Goal: Information Seeking & Learning: Learn about a topic

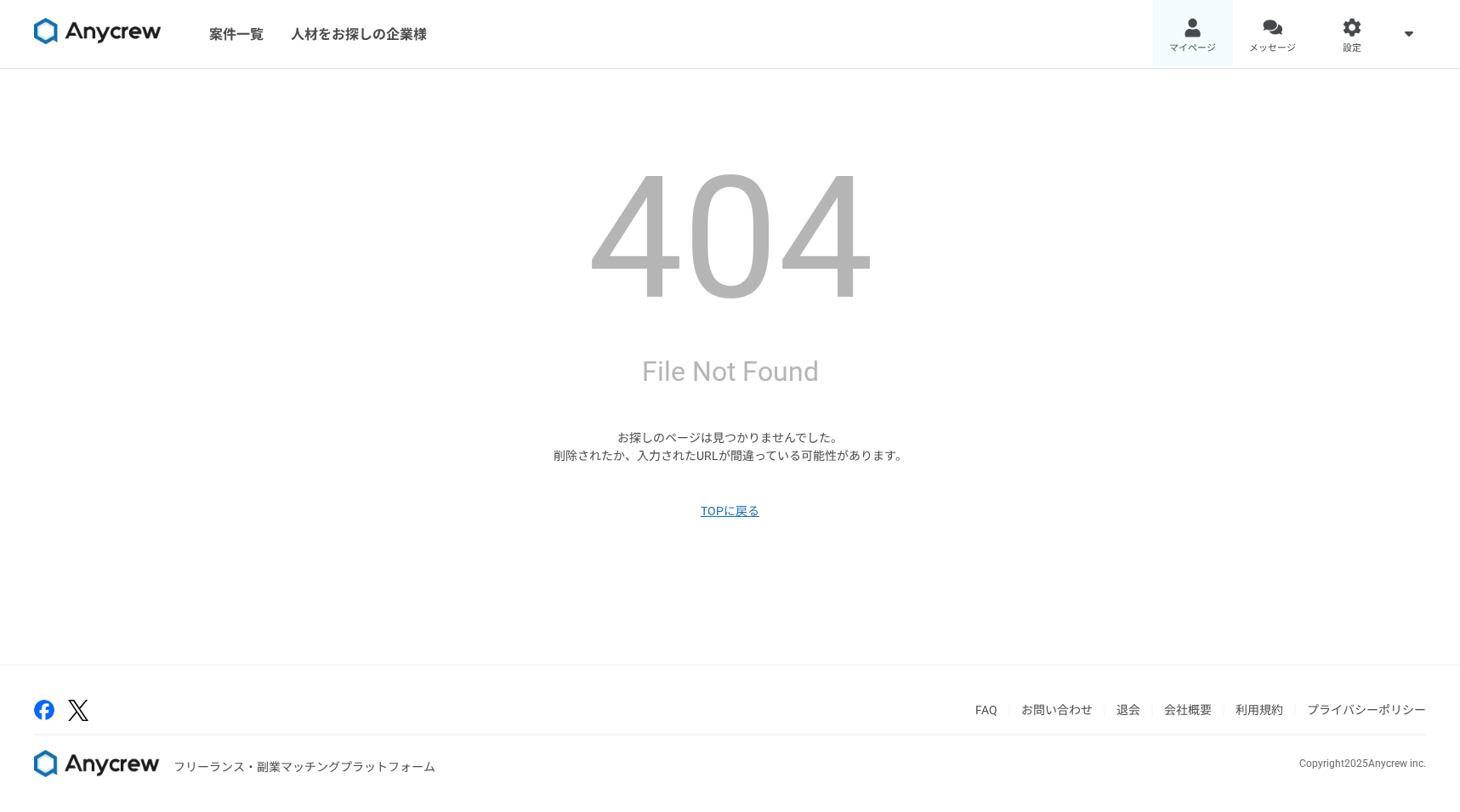
click at [1189, 20] on div at bounding box center [1192, 28] width 20 height 20
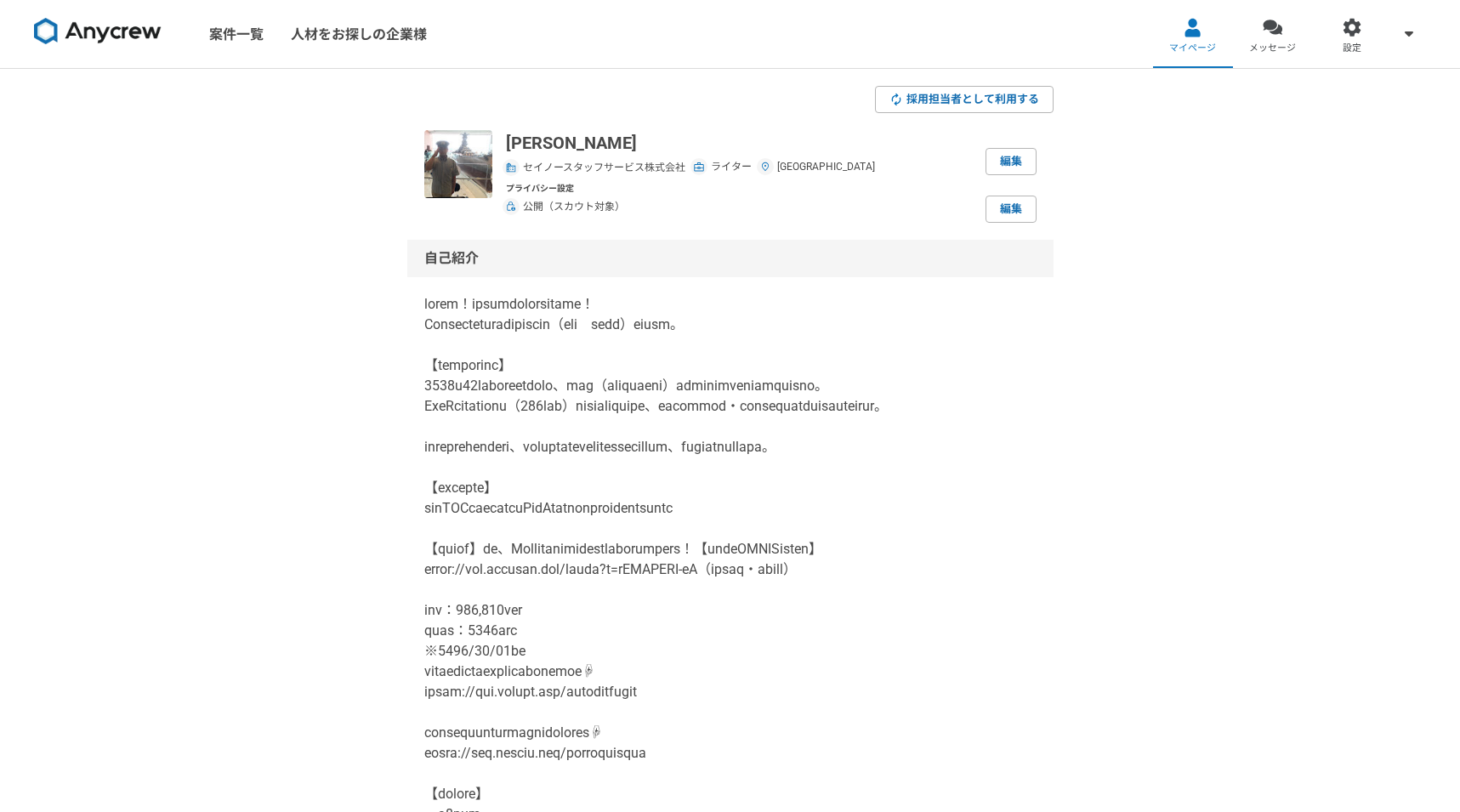
click at [233, 39] on link "案件一覧" at bounding box center [236, 33] width 82 height 68
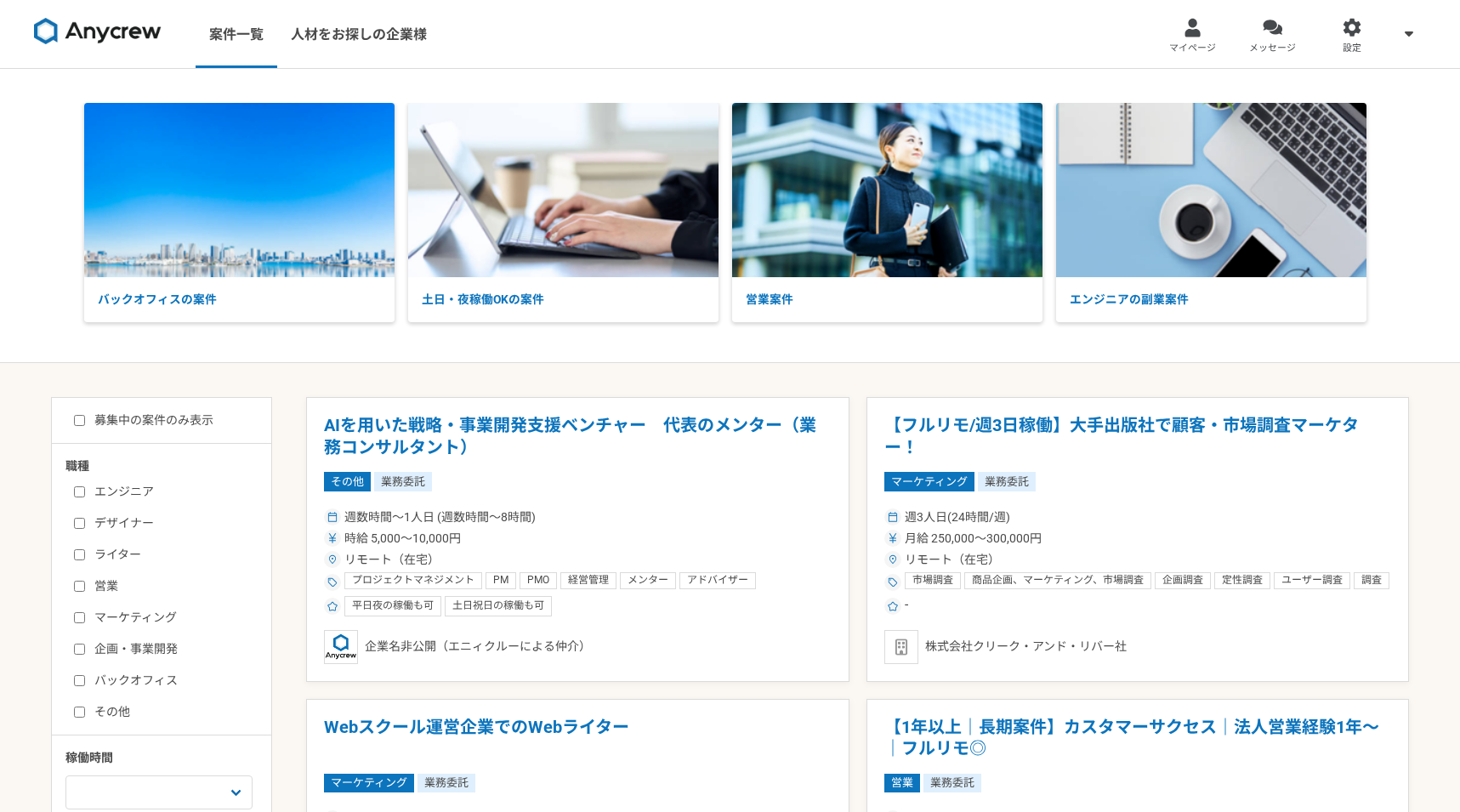
click at [77, 555] on input "ライター" at bounding box center [80, 555] width 11 height 11
checkbox input "true"
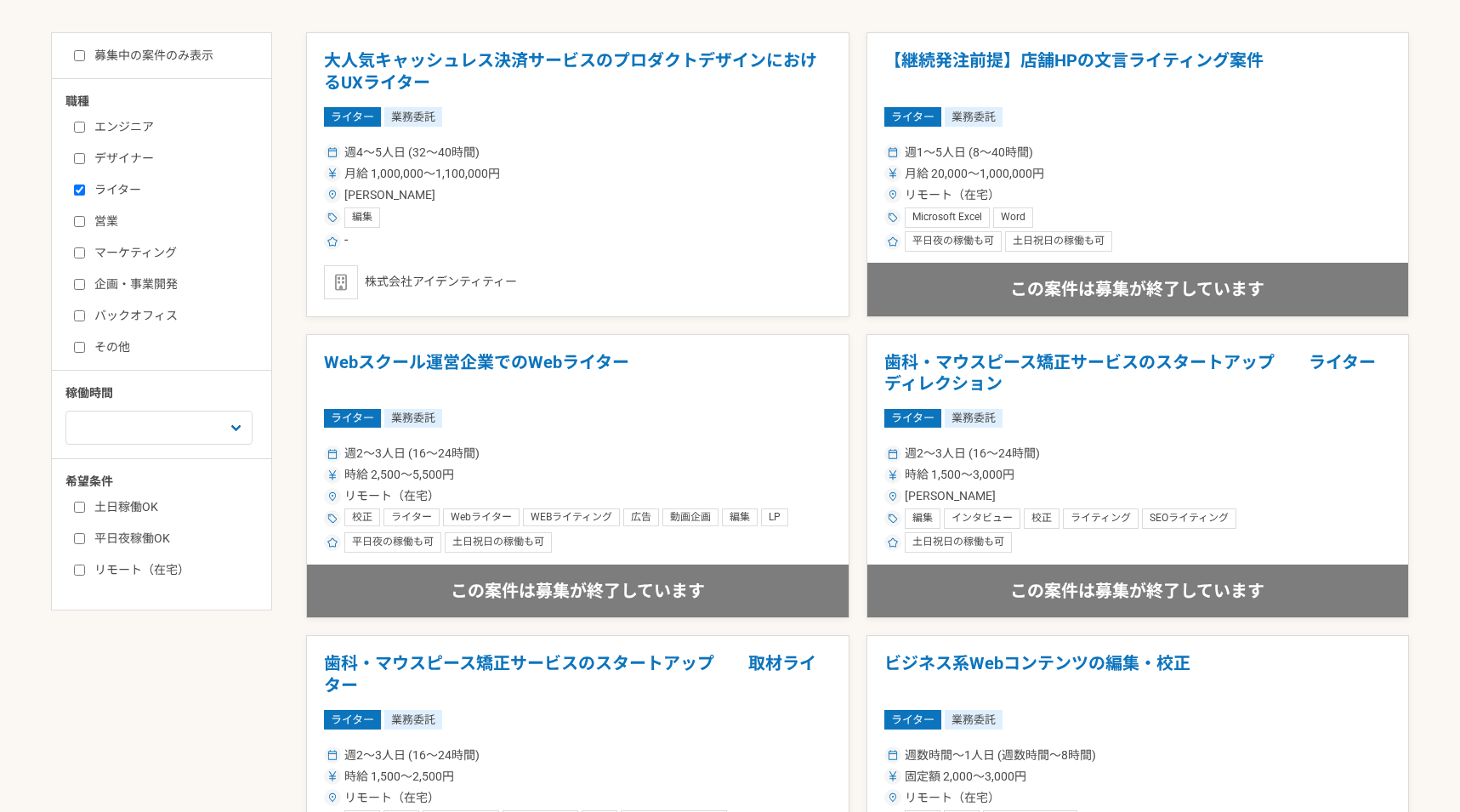
scroll to position [367, 0]
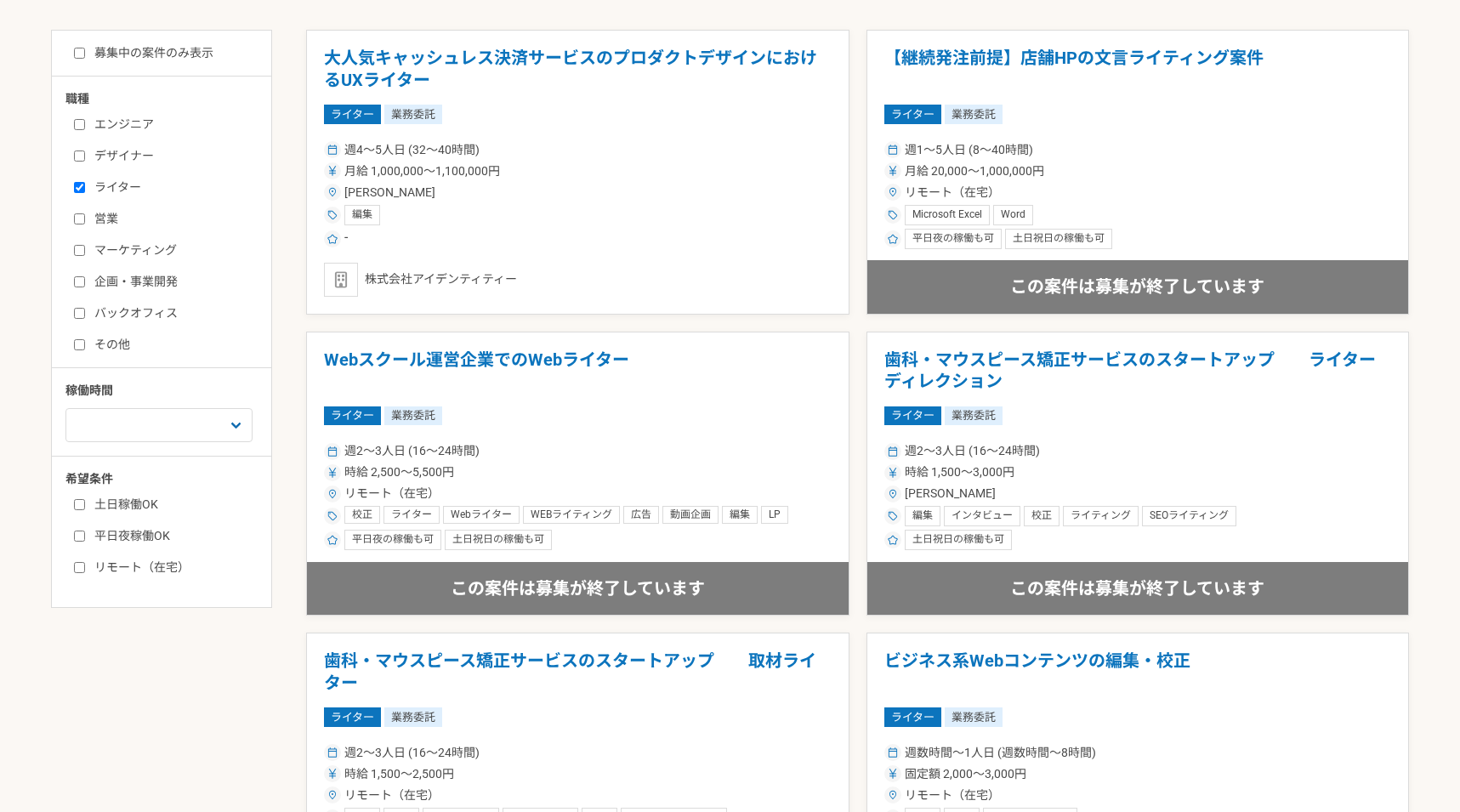
click at [83, 570] on input "リモート（在宅）" at bounding box center [80, 568] width 11 height 11
checkbox input "true"
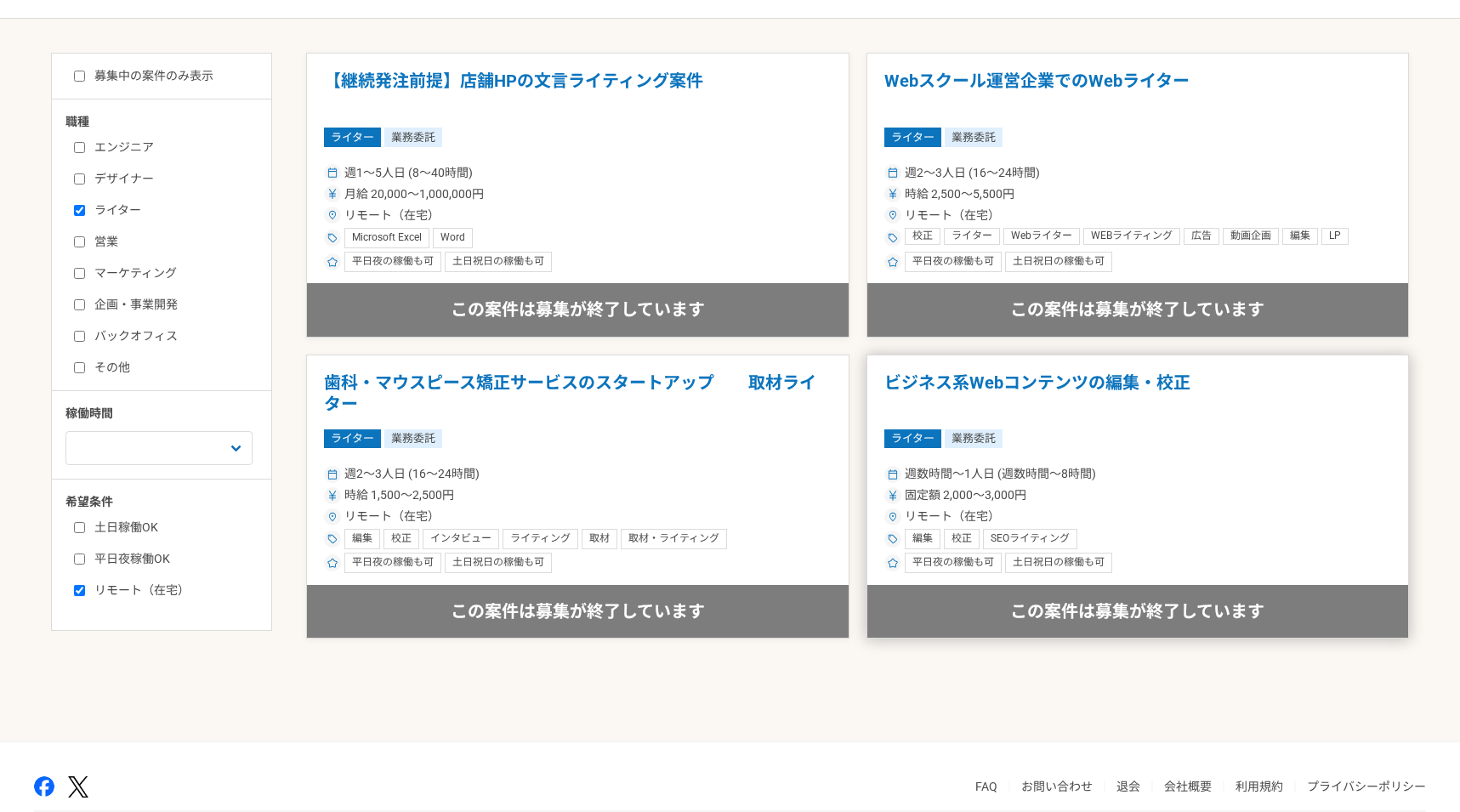
click at [1058, 396] on h1 "ビジネス系Webコンテンツの編集・校正" at bounding box center [1138, 395] width 508 height 44
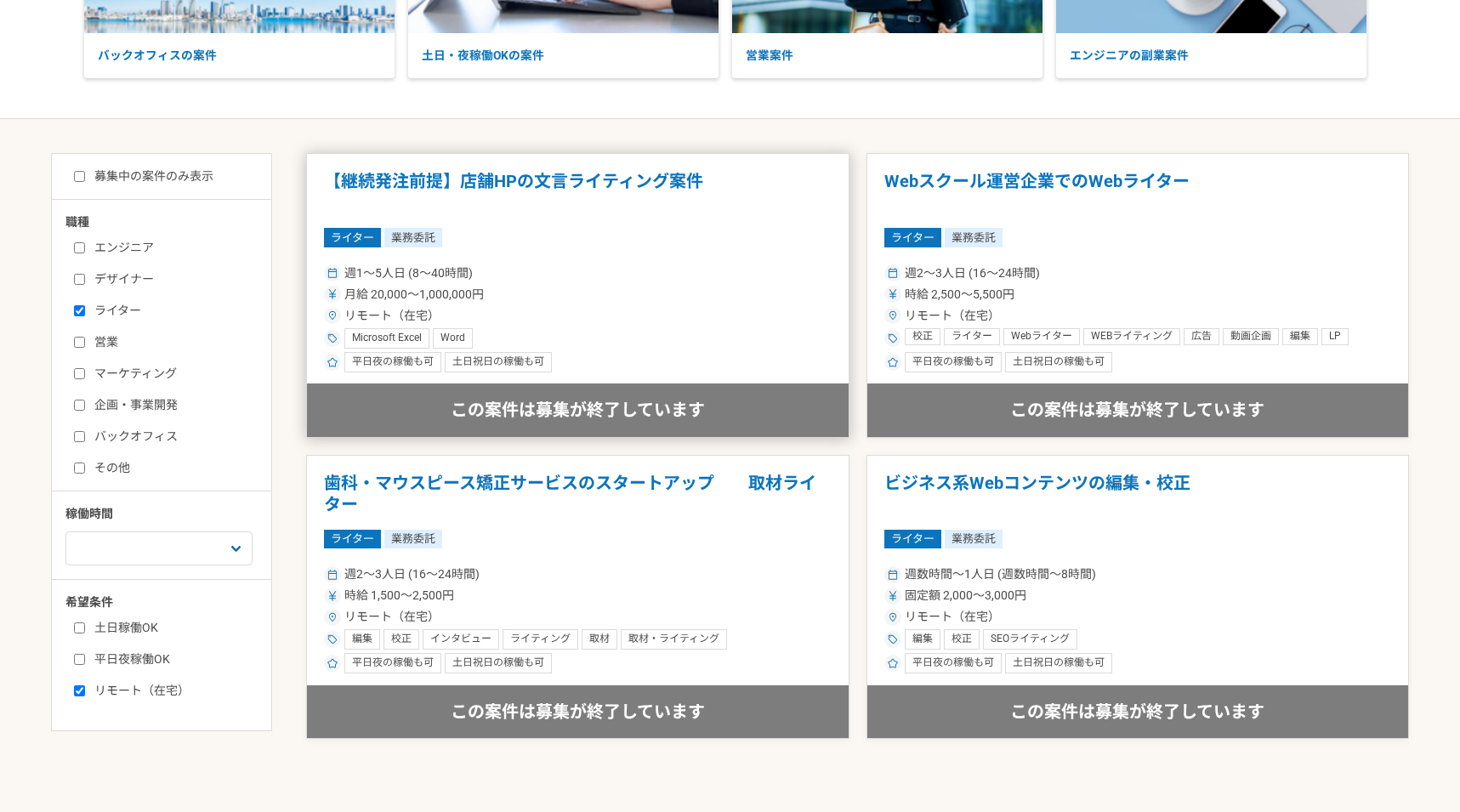
scroll to position [421, 0]
